Goal: Task Accomplishment & Management: Complete application form

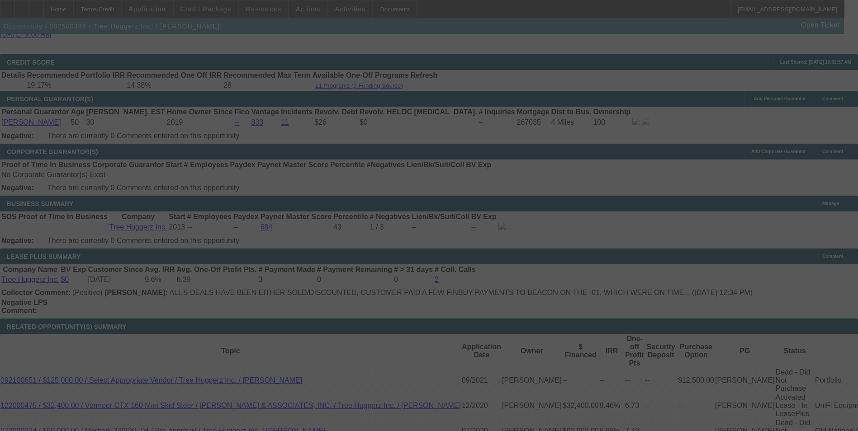
scroll to position [1346, 0]
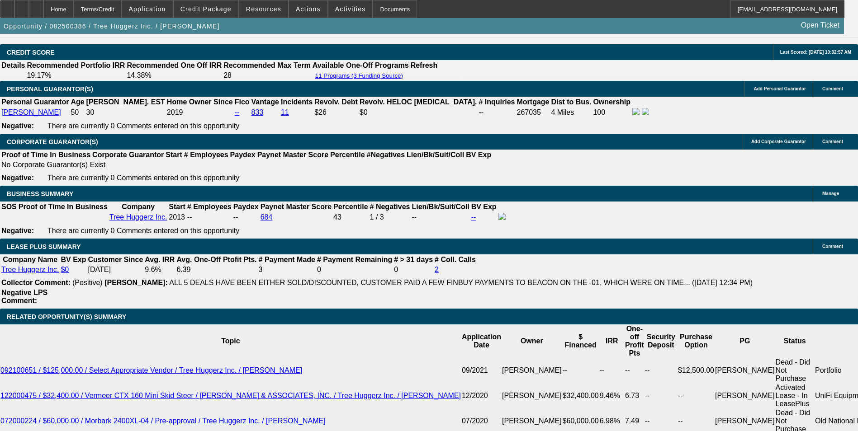
select select "0"
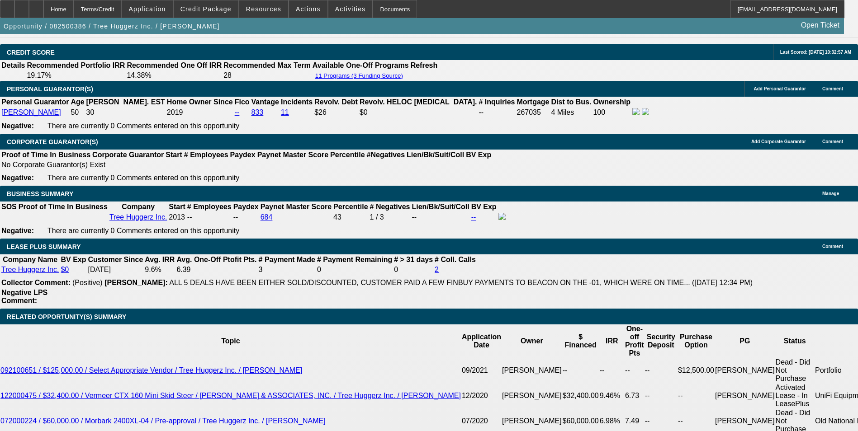
select select "0"
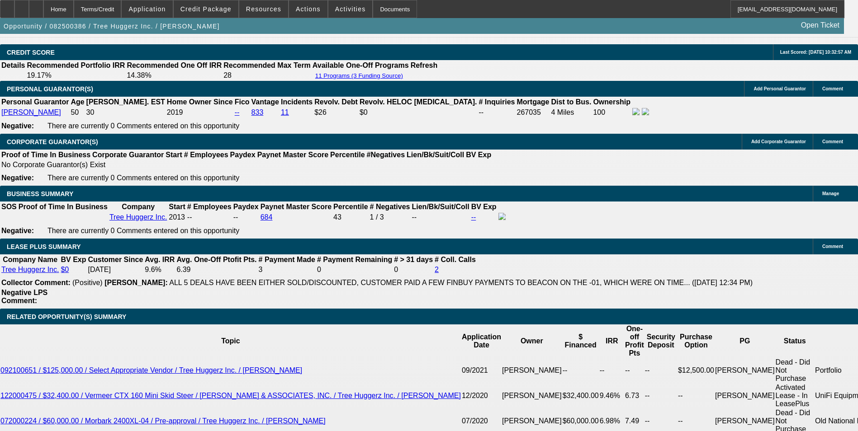
select select "0"
select select "1"
select select "6"
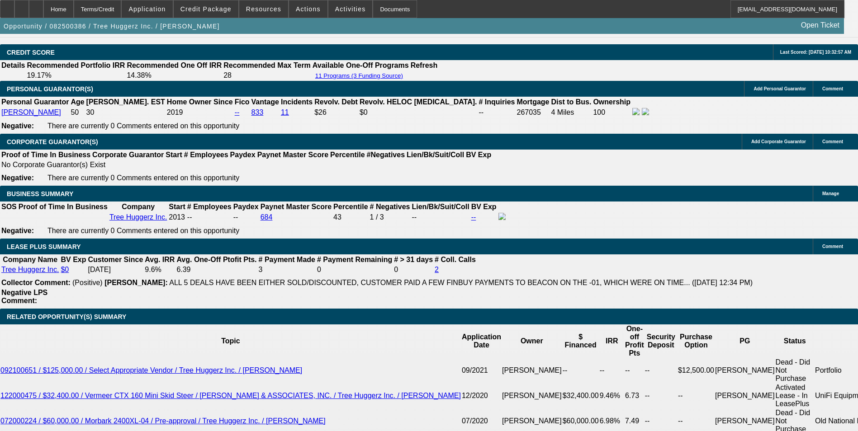
select select "1"
select select "6"
select select "1"
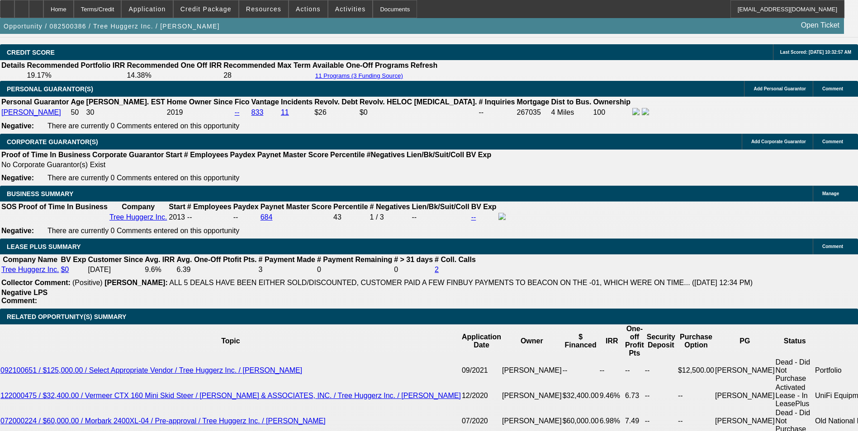
select select "6"
select select "1"
select select "6"
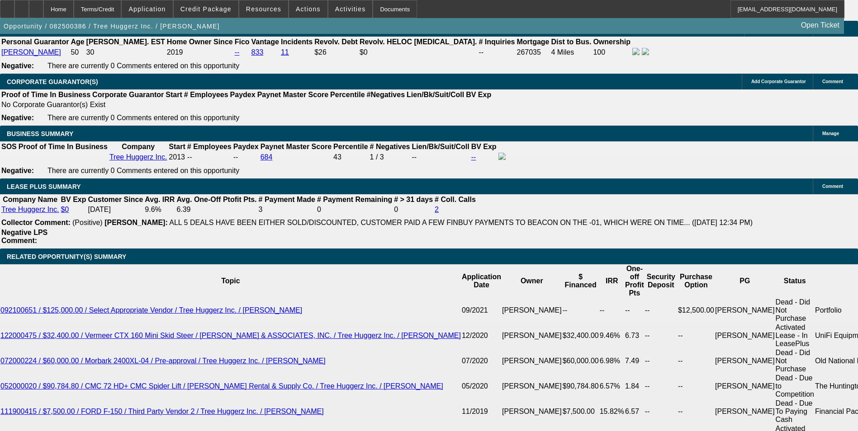
scroll to position [1448, 0]
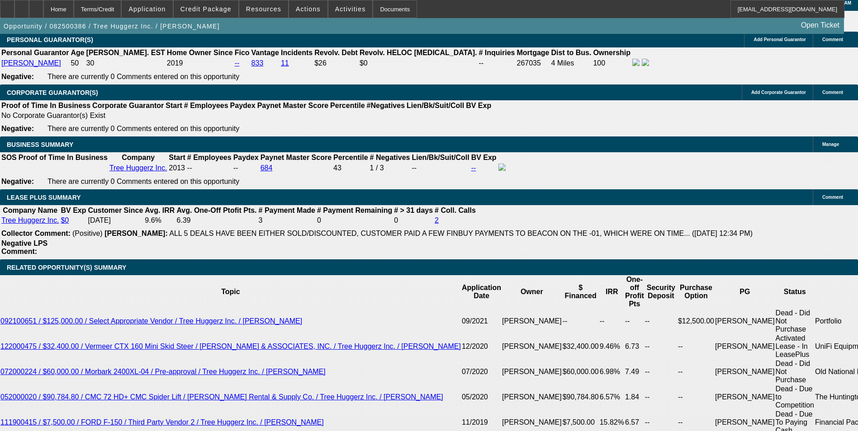
scroll to position [1493, 0]
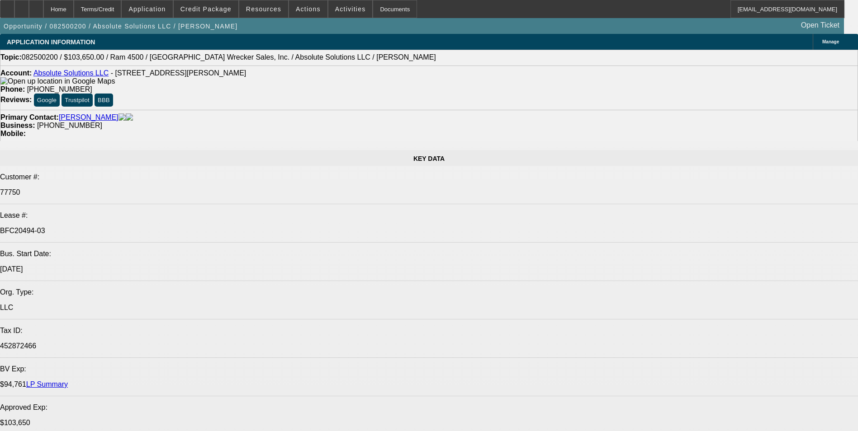
select select "0"
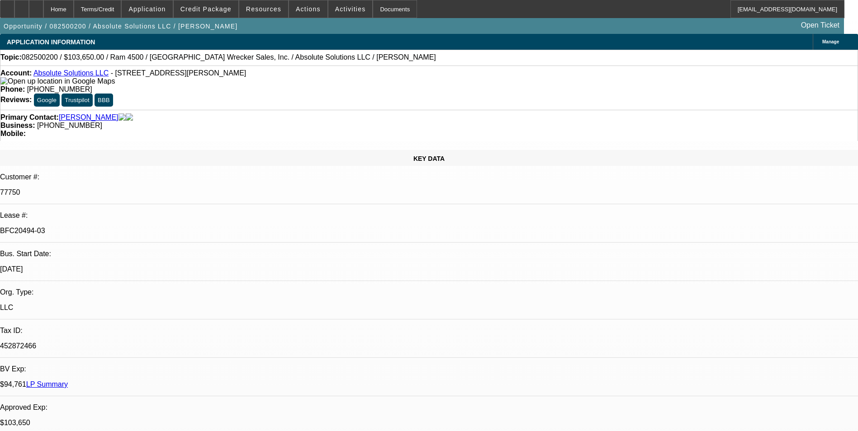
select select "0"
select select "0.1"
select select "0"
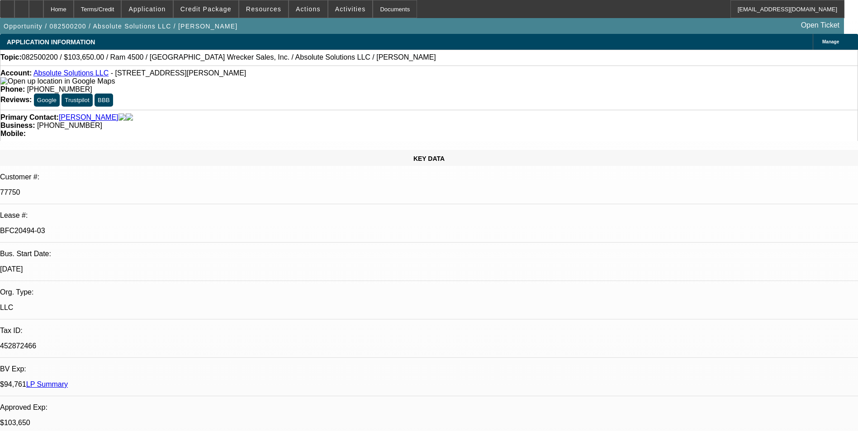
select select "0"
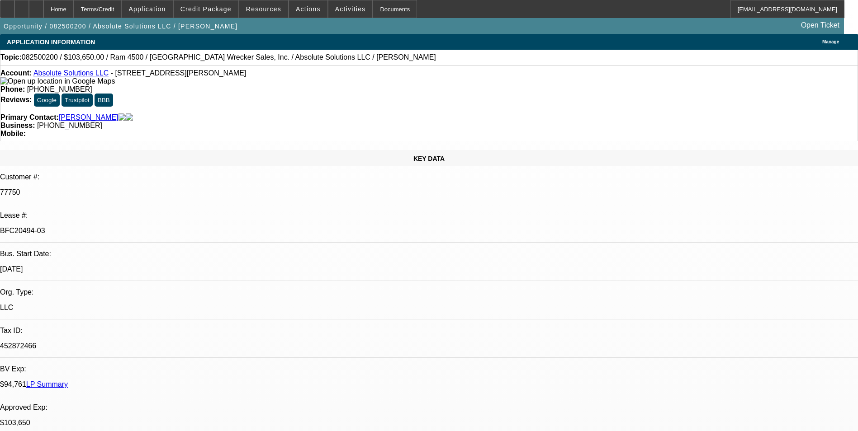
select select "0"
select select "1"
select select "4"
select select "1"
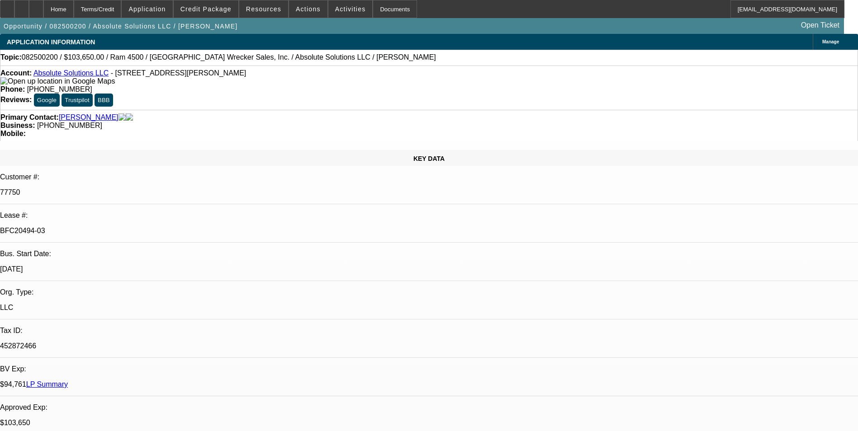
select select "1"
select select "5"
select select "1"
select select "6"
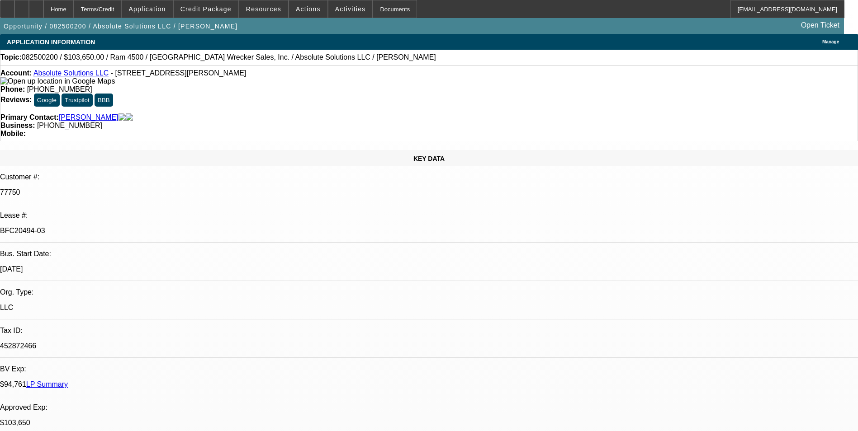
select select "1"
select select "6"
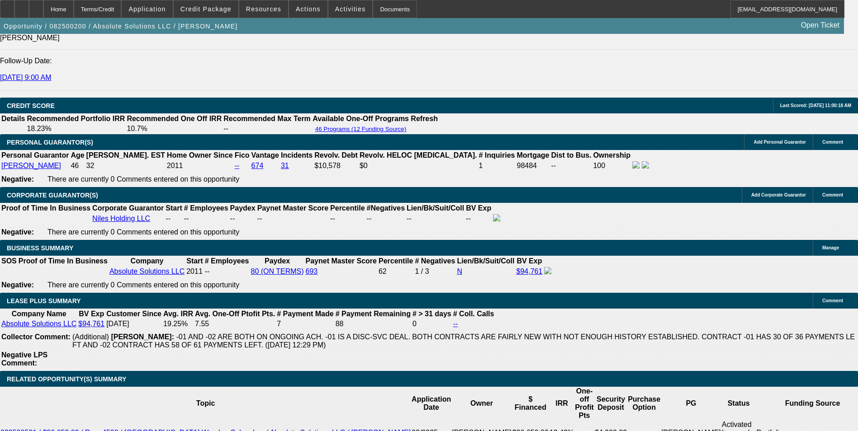
scroll to position [1311, 0]
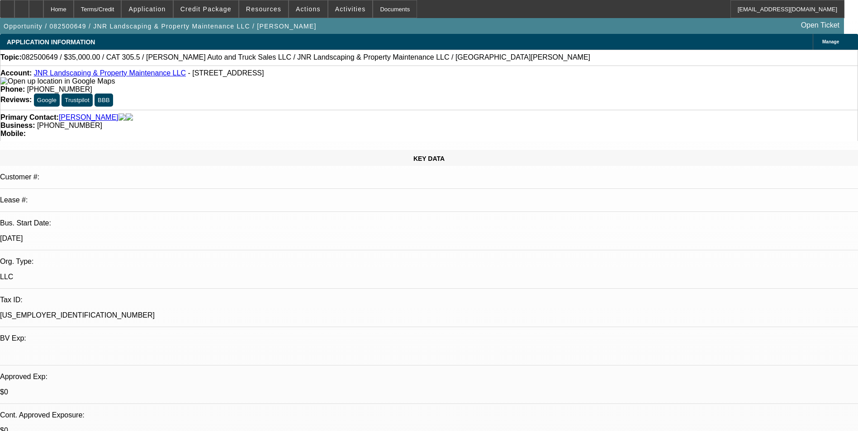
select select "0"
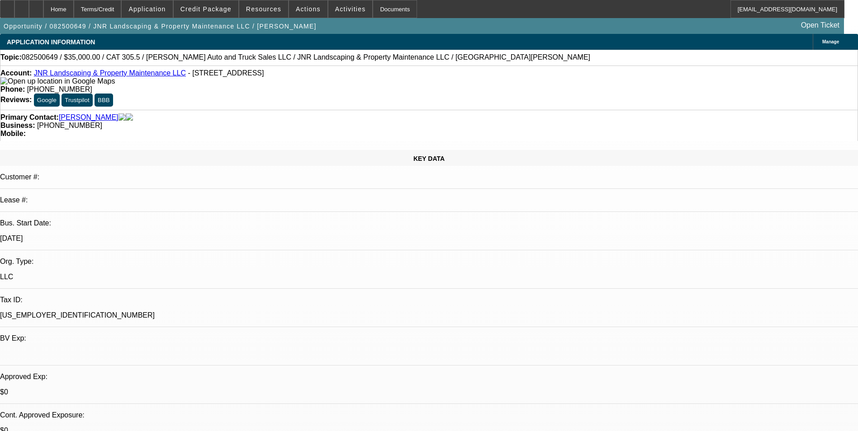
select select "0"
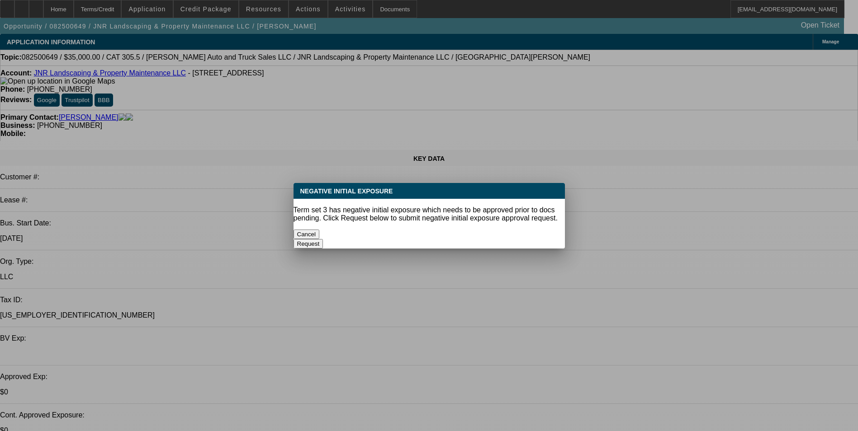
select select "1"
select select "6"
select select "1"
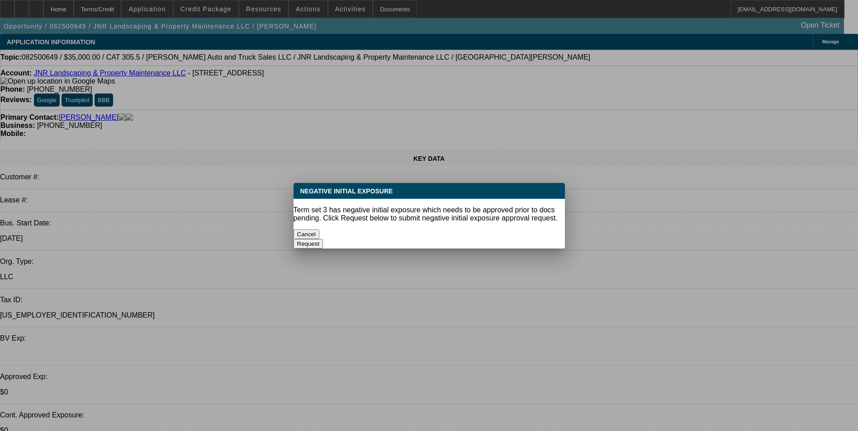
select select "6"
select select "1"
select select "6"
click at [320, 230] on button "Cancel" at bounding box center [306, 234] width 26 height 9
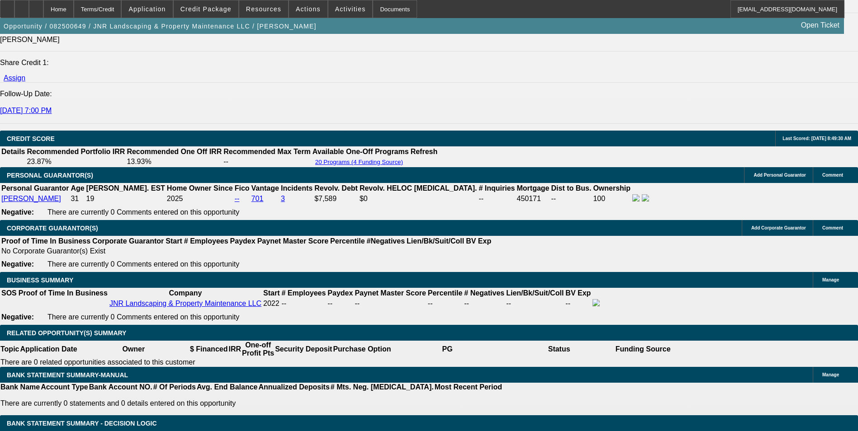
scroll to position [1221, 0]
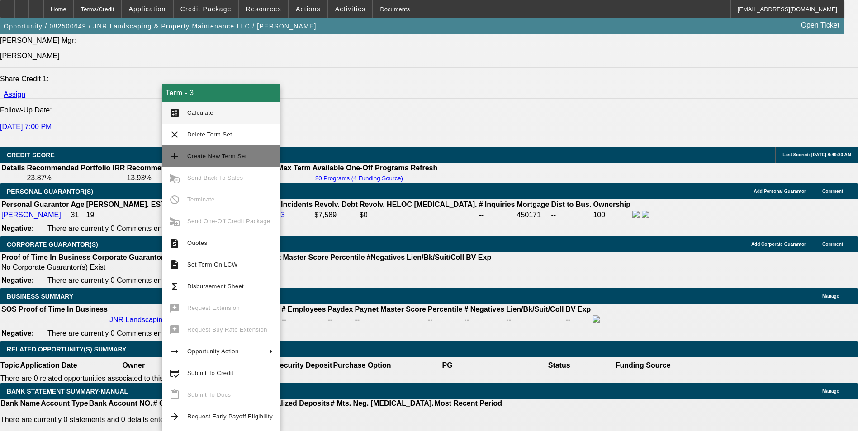
click at [227, 153] on span "Create New Term Set" at bounding box center [217, 156] width 60 height 7
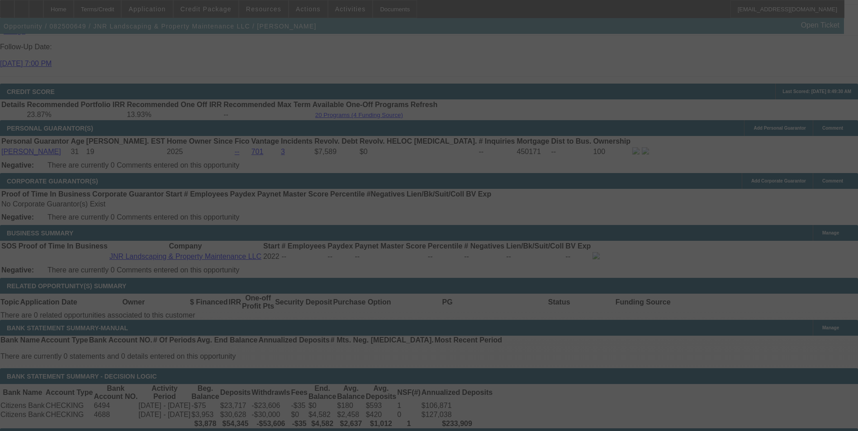
scroll to position [1356, 0]
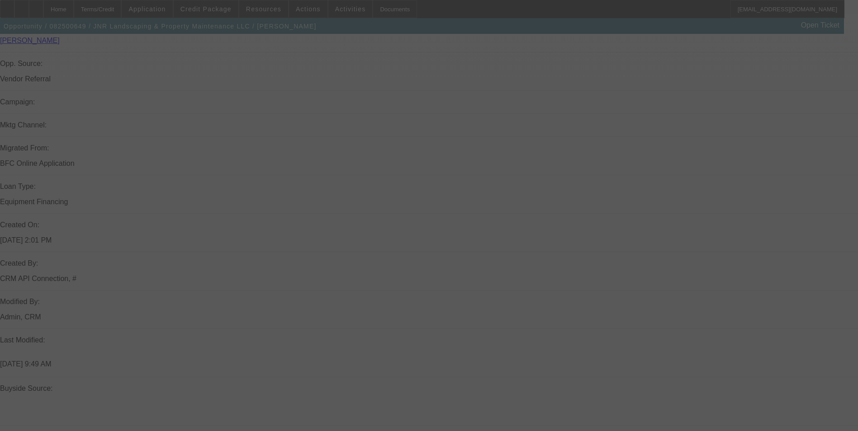
scroll to position [633, 0]
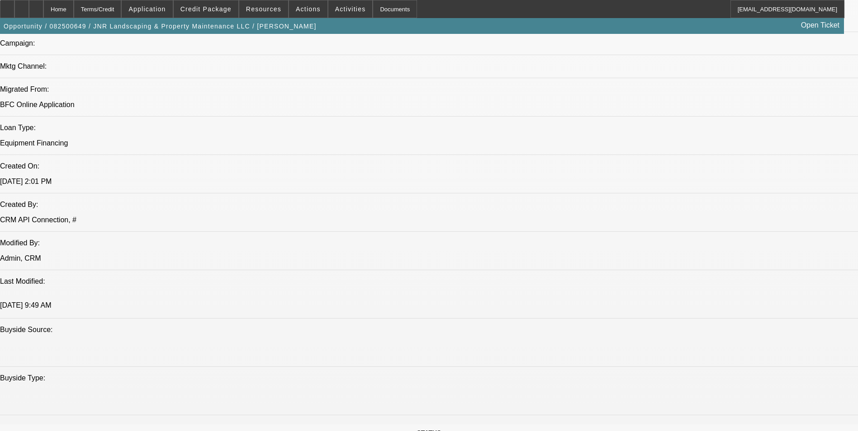
select select "0"
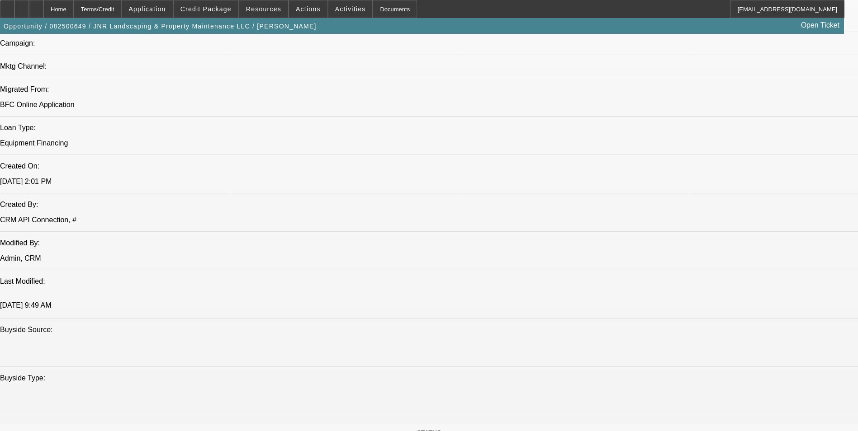
select select "0"
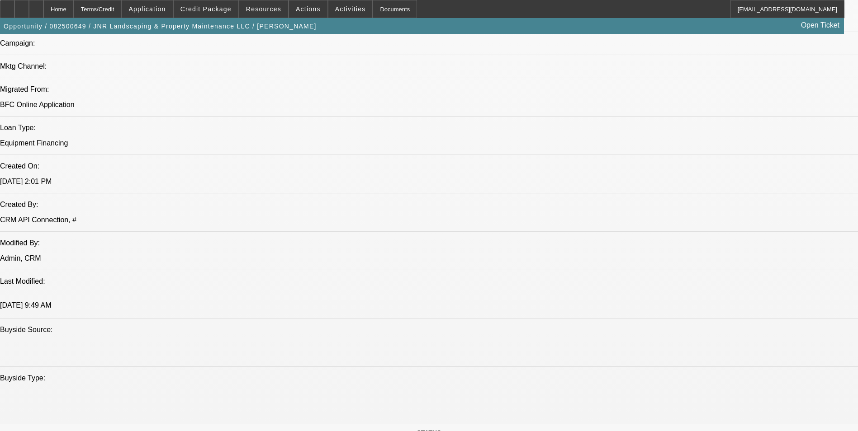
select select "0"
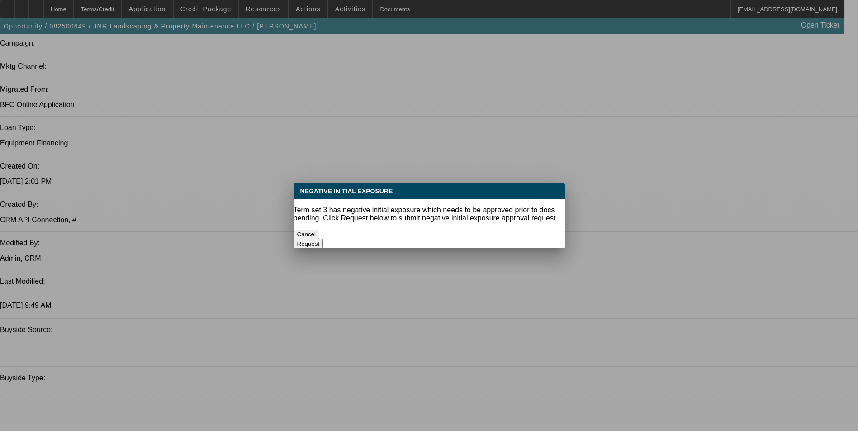
select select "1"
select select "6"
select select "1"
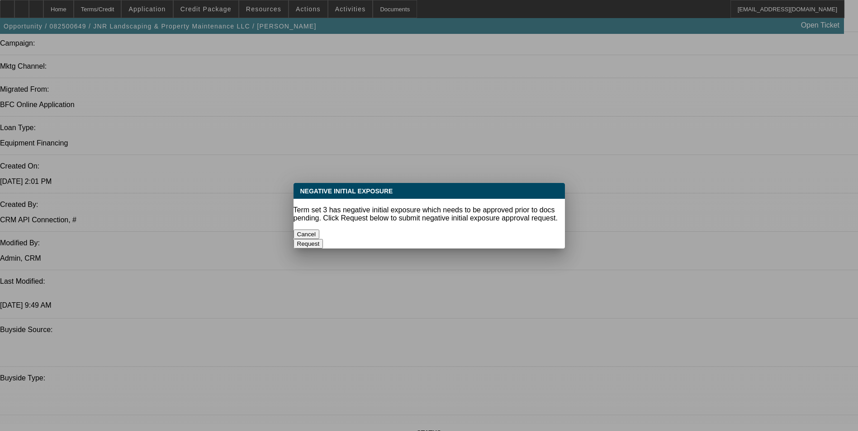
select select "6"
select select "1"
select select "6"
select select "1"
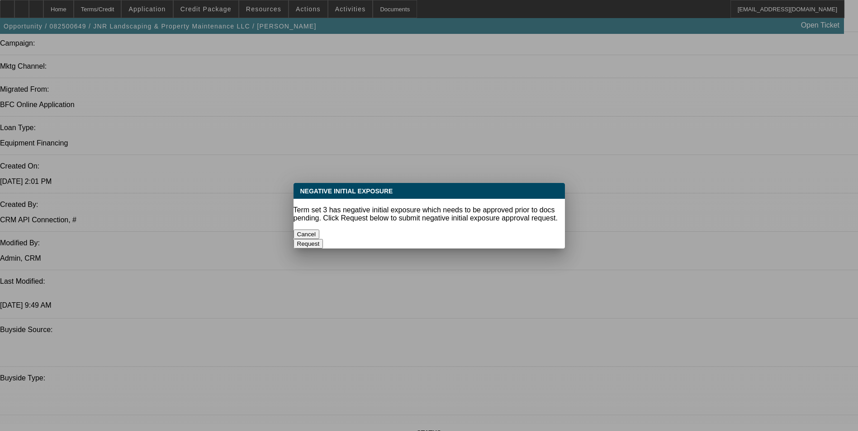
select select "1"
select select "6"
click at [320, 230] on button "Cancel" at bounding box center [306, 234] width 26 height 9
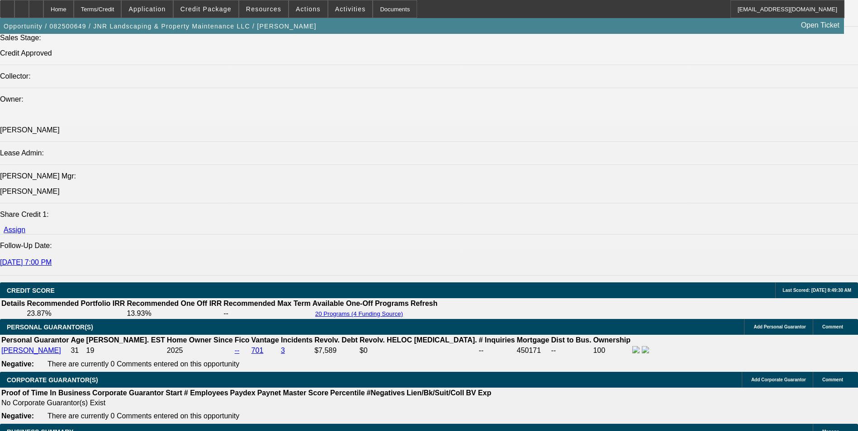
scroll to position [1175, 0]
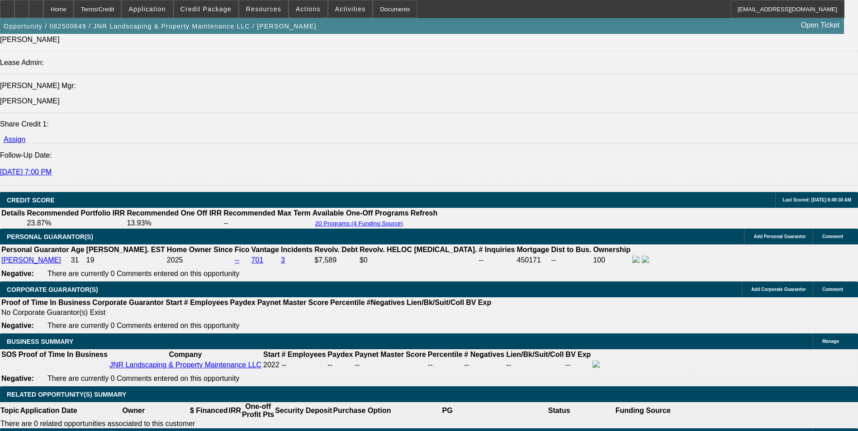
drag, startPoint x: 306, startPoint y: 316, endPoint x: 353, endPoint y: 322, distance: 47.3
type input "2"
type input "UNKNOWN"
type input "$613.47"
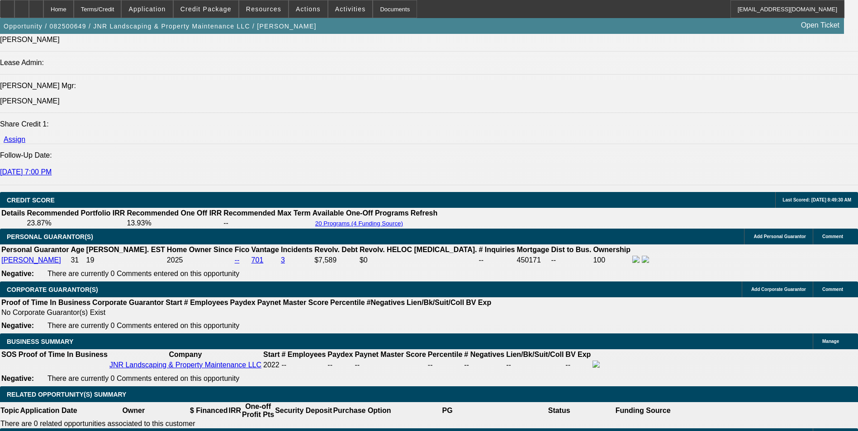
type input "20"
type input "$927.29"
type input "20"
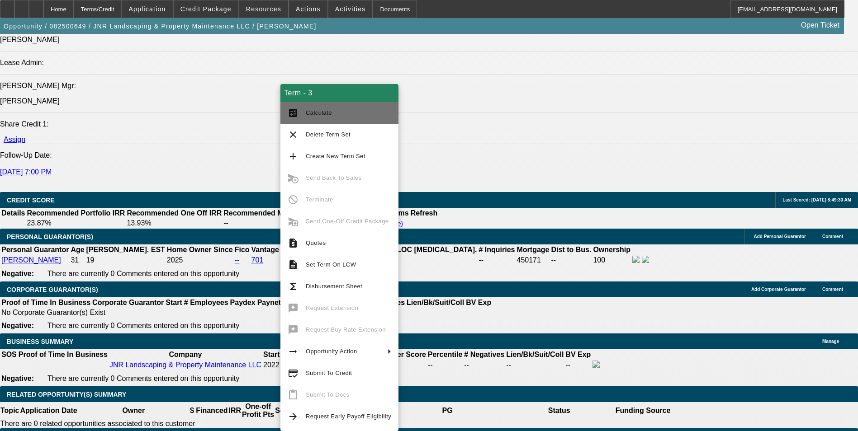
click at [357, 115] on span "Calculate" at bounding box center [348, 113] width 85 height 11
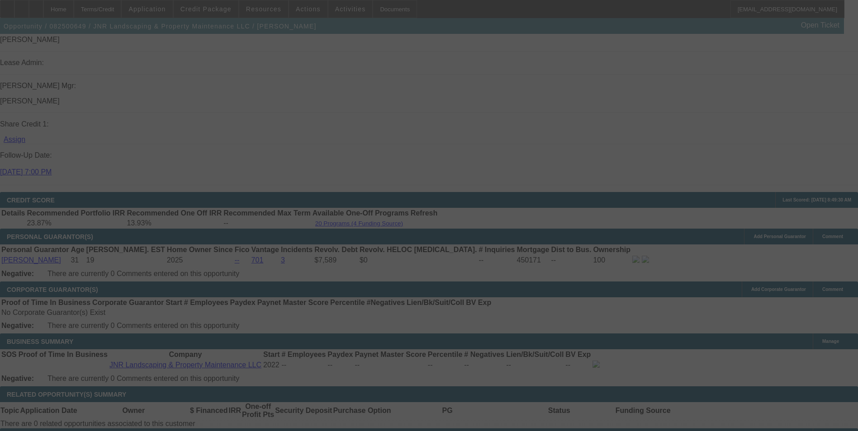
select select "0"
select select "6"
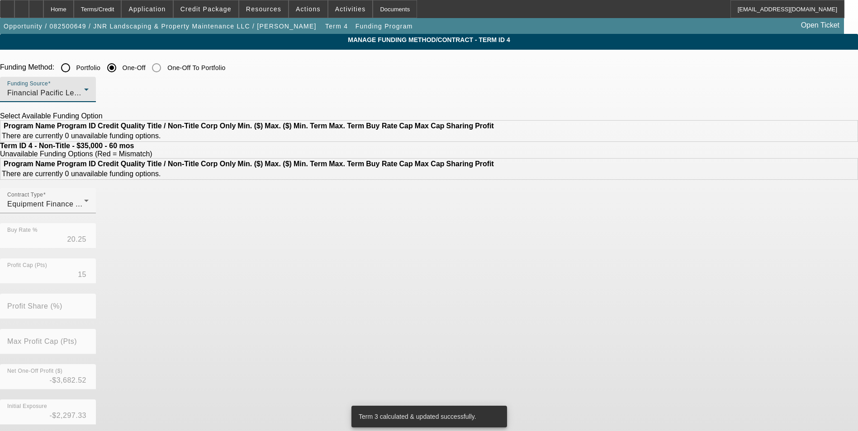
click at [84, 89] on div "Financial Pacific Leasing, Inc." at bounding box center [45, 93] width 77 height 11
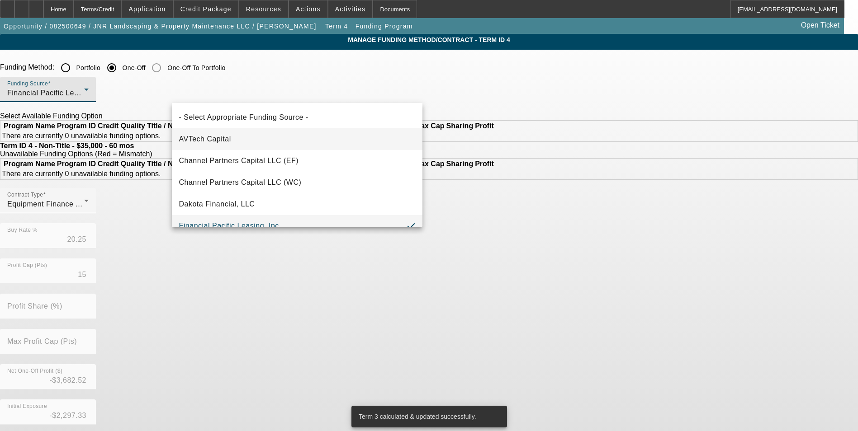
scroll to position [9, 0]
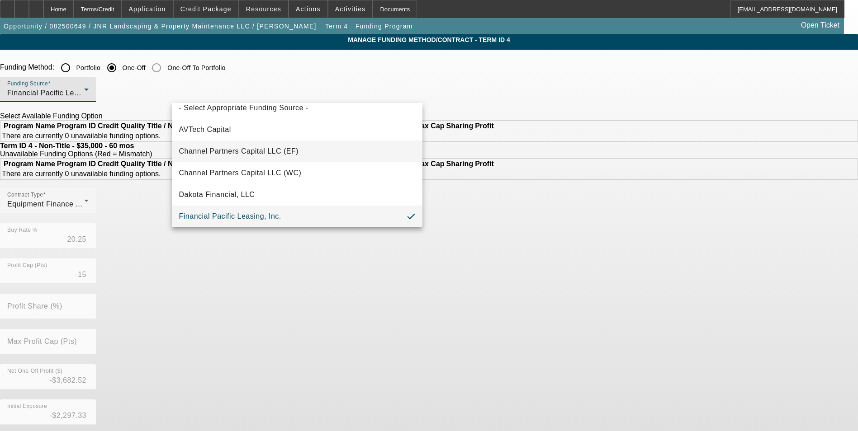
click at [264, 153] on span "Channel Partners Capital LLC (EF)" at bounding box center [239, 151] width 120 height 11
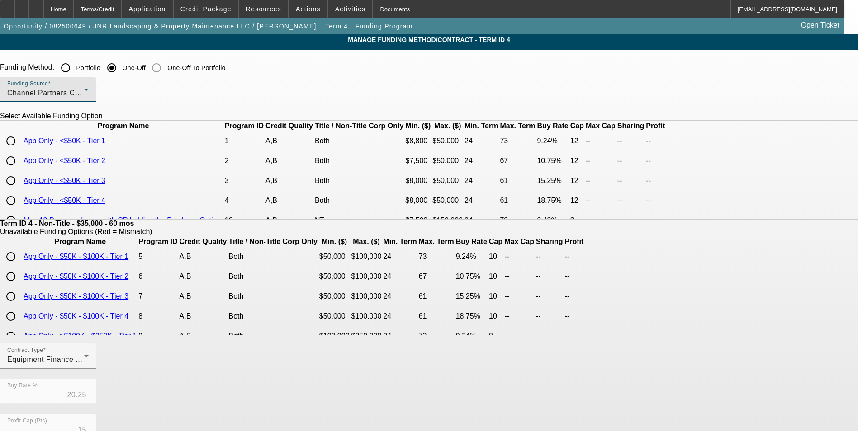
click at [20, 170] on input "radio" at bounding box center [11, 161] width 18 height 18
radio input "true"
type input "10.75"
type input "12"
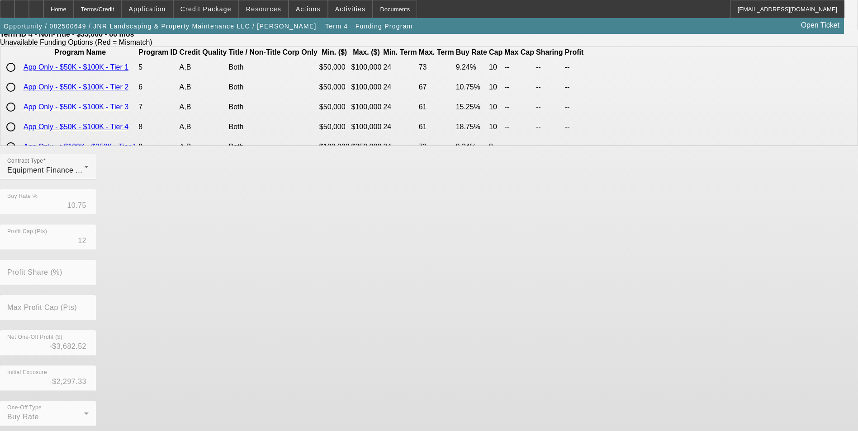
scroll to position [194, 0]
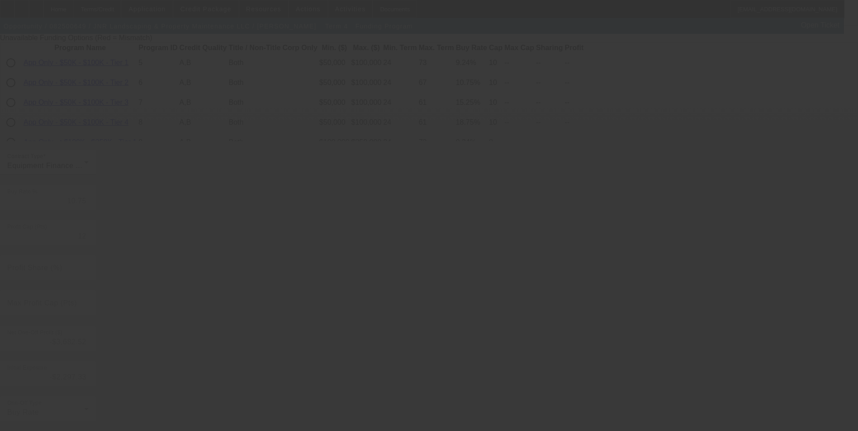
type input "20.25"
type input "15"
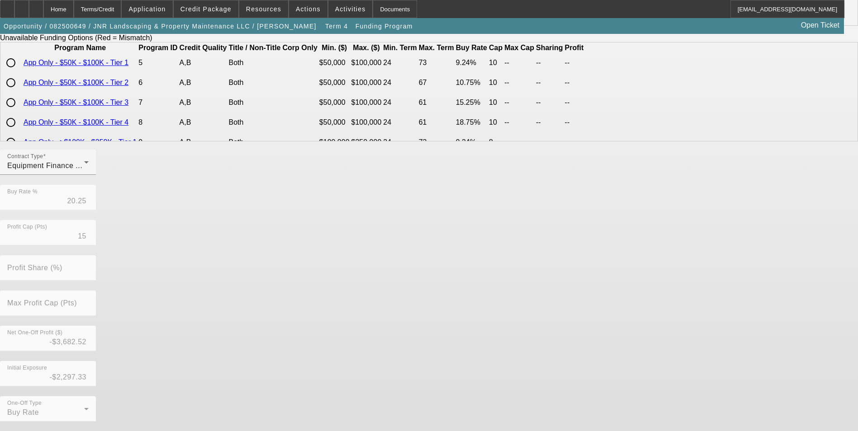
scroll to position [0, 0]
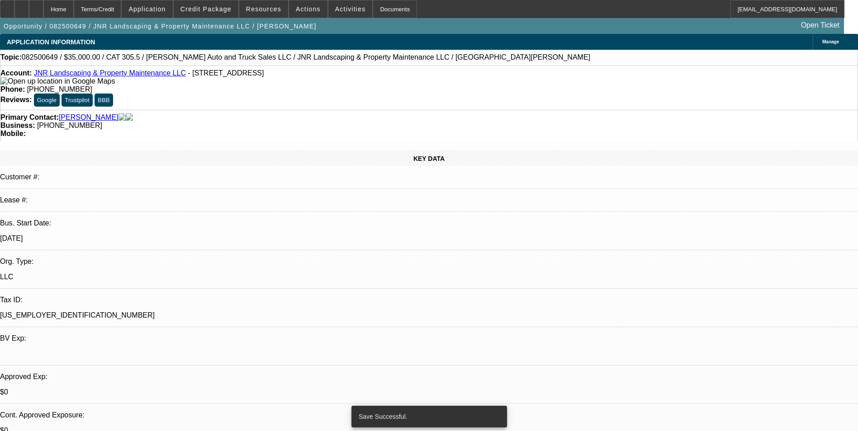
select select "0"
select select "6"
select select "0"
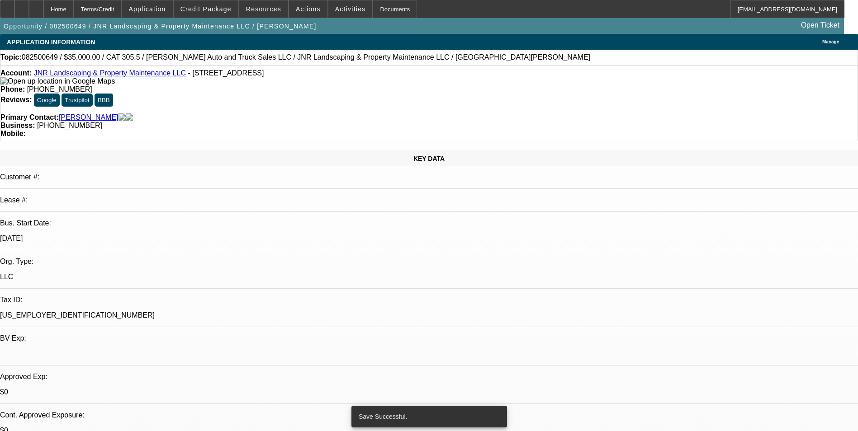
select select "0"
select select "6"
select select "0"
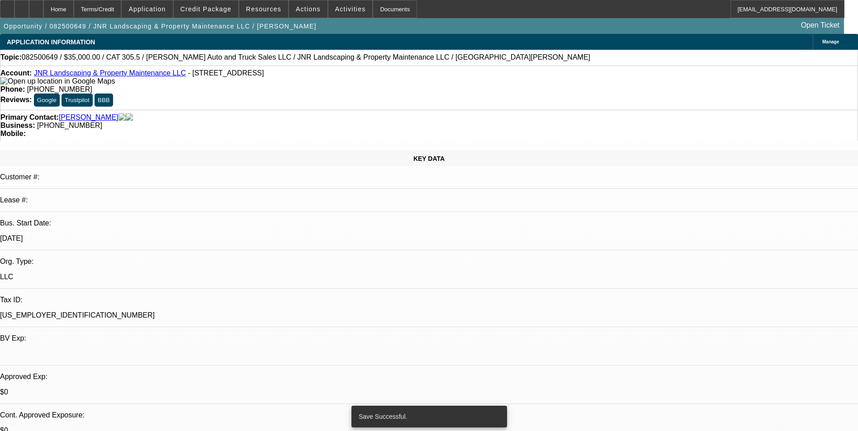
select select "0"
select select "6"
select select "0"
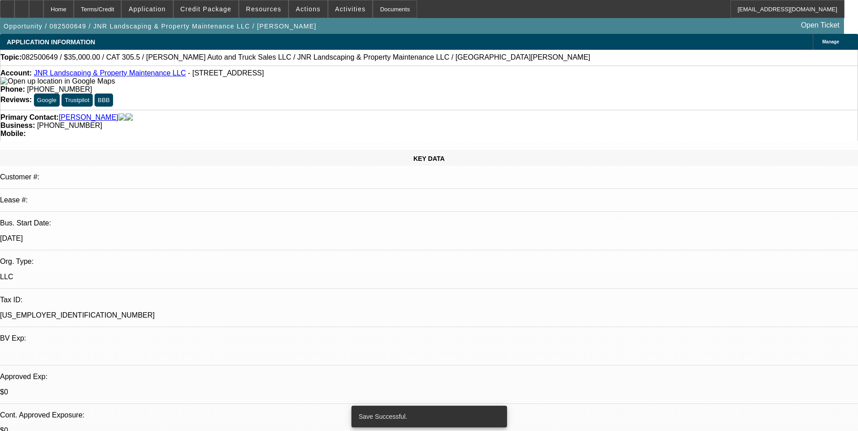
select select "6"
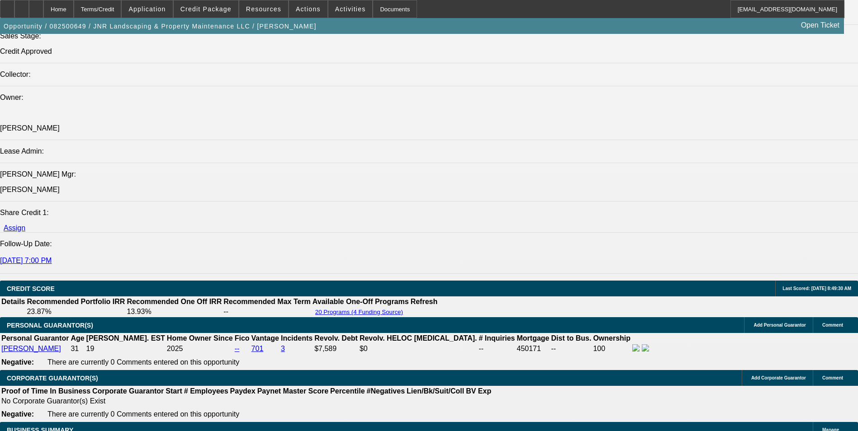
scroll to position [1085, 0]
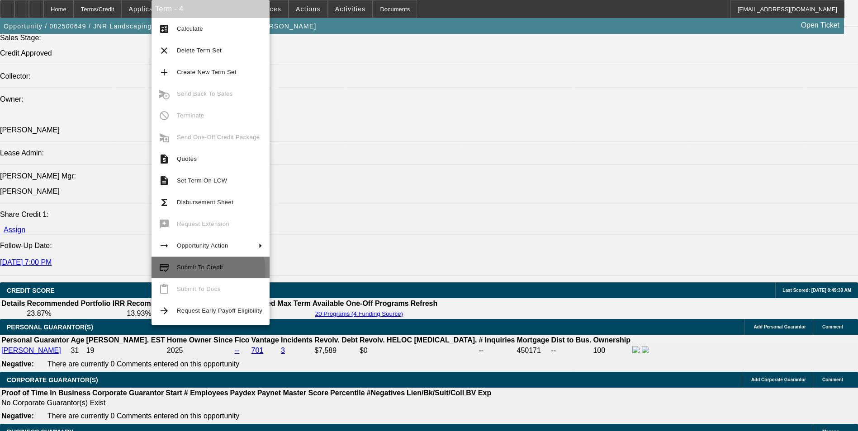
click at [206, 271] on span "Submit To Credit" at bounding box center [219, 267] width 85 height 11
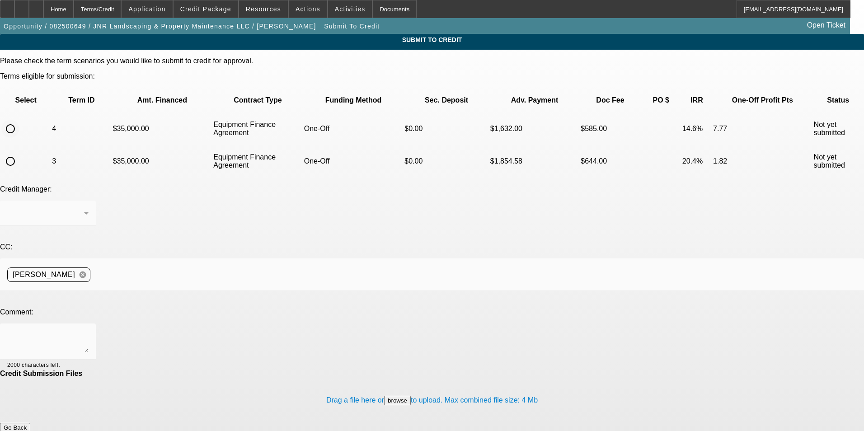
click at [19, 120] on input "radio" at bounding box center [10, 129] width 18 height 18
radio input "true"
click at [89, 331] on textarea at bounding box center [47, 342] width 81 height 22
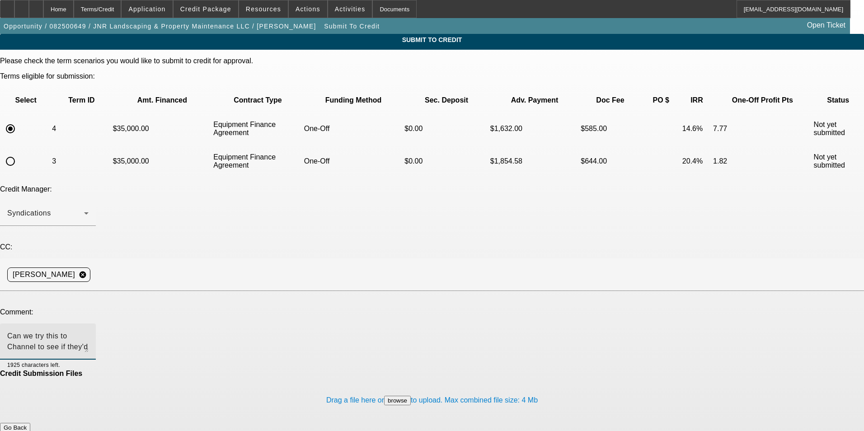
type textarea "Can we try this to Channel to see if they'd consider a lessor rate? Thanks,"
click at [26, 431] on button "Submit" at bounding box center [13, 437] width 26 height 9
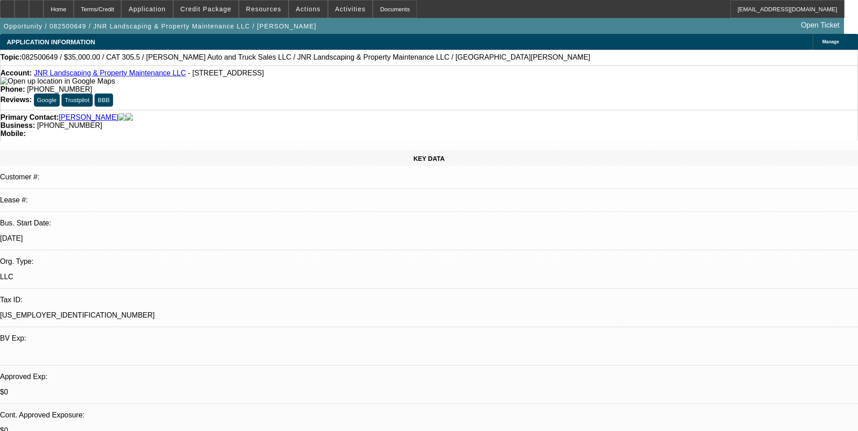
select select "0"
select select "6"
select select "0"
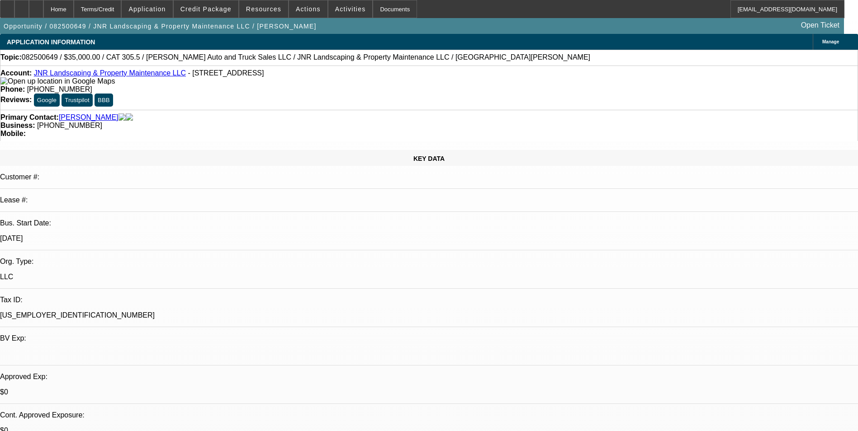
select select "0"
select select "6"
select select "0"
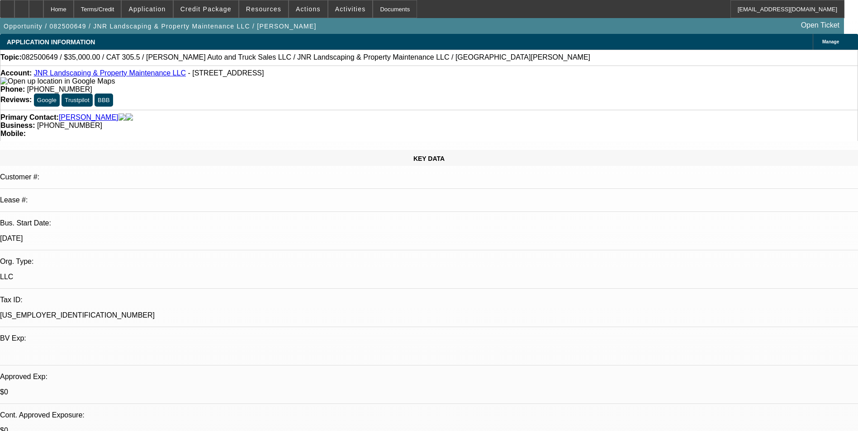
select select "0"
select select "6"
select select "0"
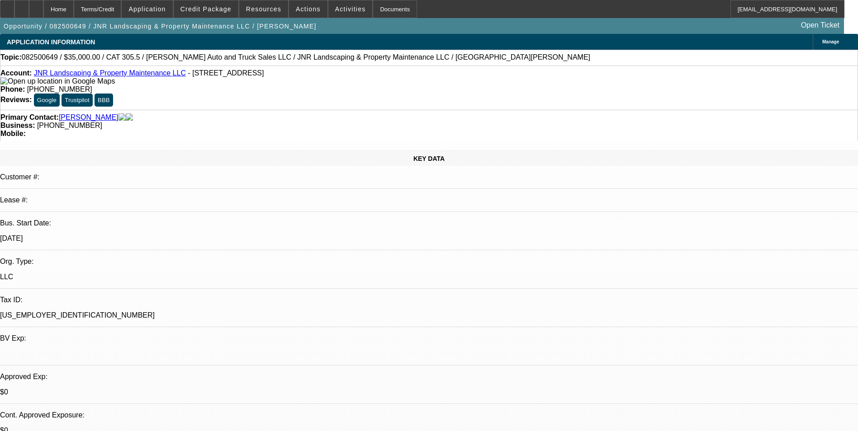
select select "6"
